Goal: Information Seeking & Learning: Learn about a topic

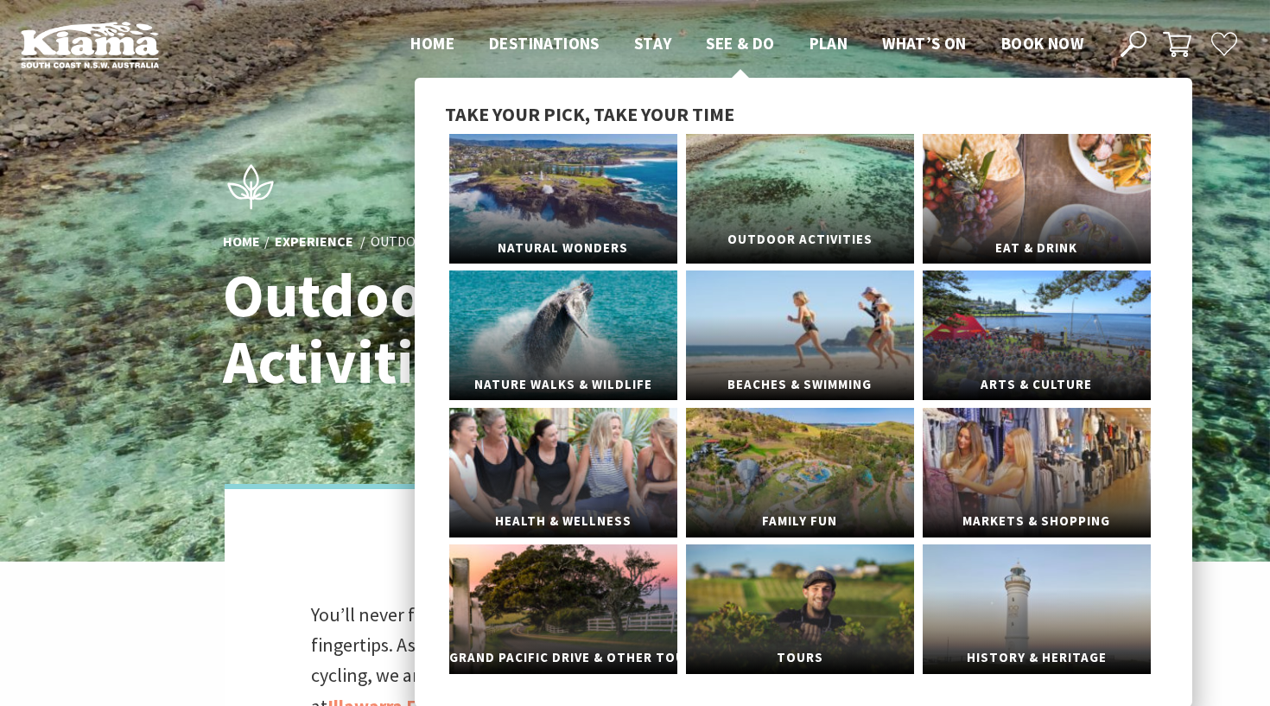
click at [781, 193] on link "Outdoor Activities" at bounding box center [800, 199] width 228 height 130
click at [574, 479] on link "Health & Wellness" at bounding box center [563, 473] width 228 height 130
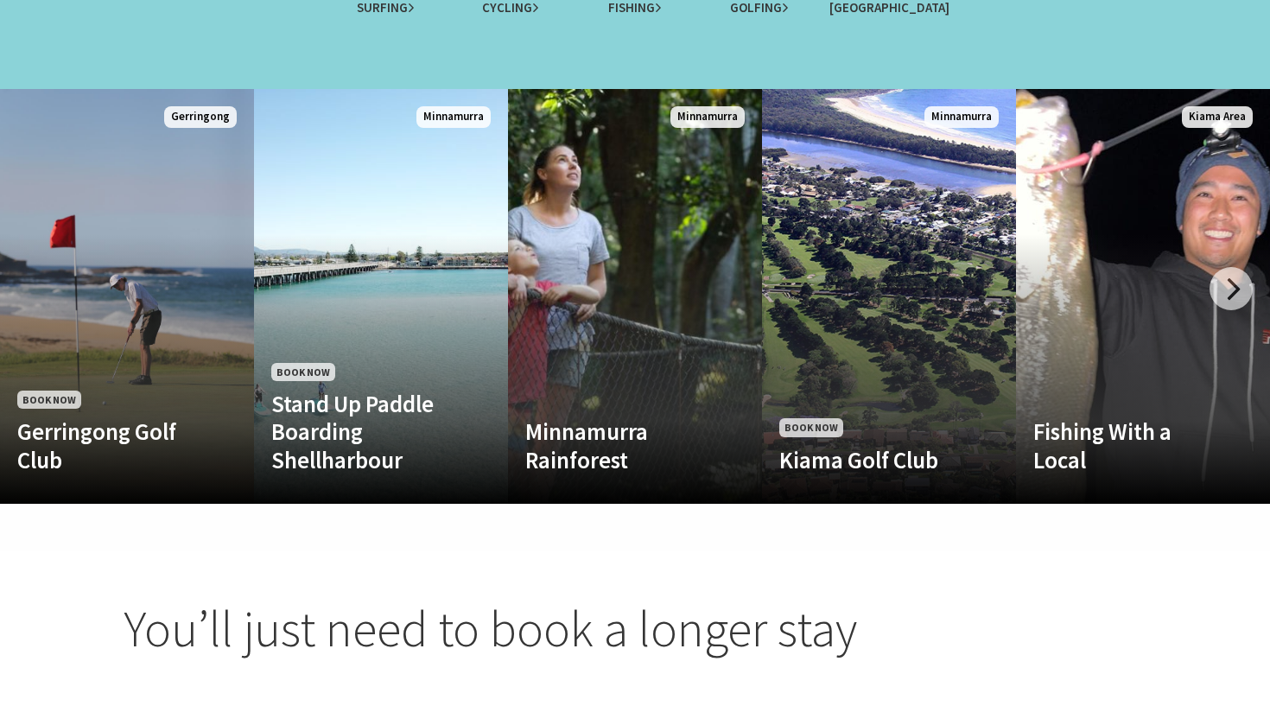
scroll to position [1735, 0]
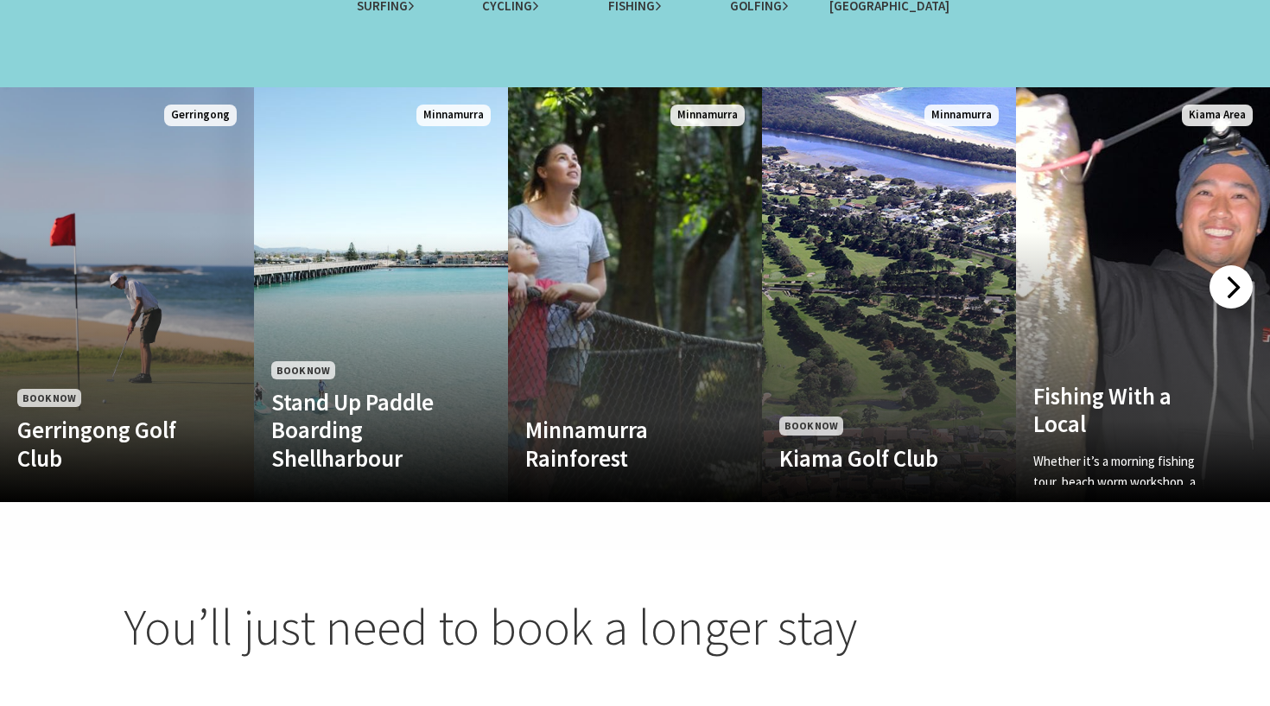
click at [1225, 271] on div at bounding box center [1230, 286] width 43 height 43
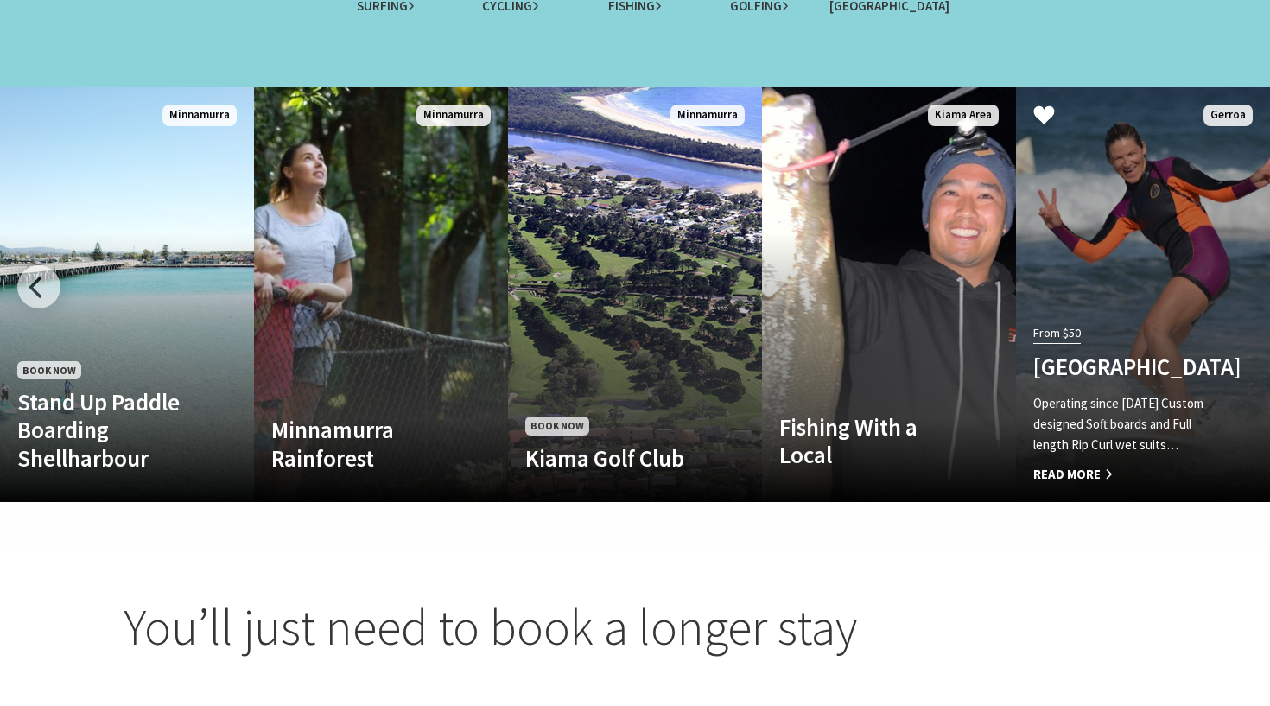
click at [1225, 271] on link "From $50 [GEOGRAPHIC_DATA] Operating since [DATE] Custom designed Soft boards a…" at bounding box center [1143, 294] width 254 height 415
